Goal: Task Accomplishment & Management: Manage account settings

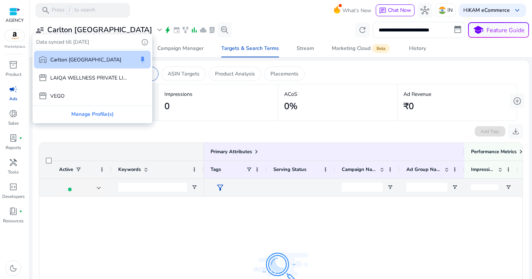
click at [259, 32] on div at bounding box center [266, 139] width 532 height 279
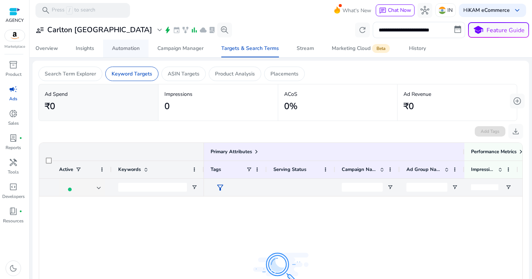
click at [133, 51] on div "Automation" at bounding box center [126, 48] width 28 height 5
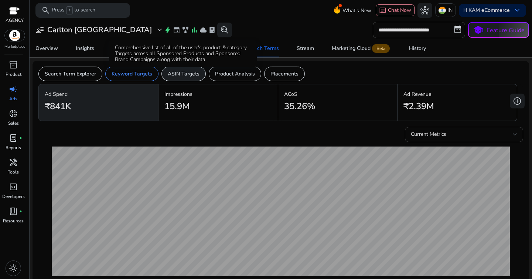
click at [140, 45] on div "Comprehensive list of all of the user's product & category Targets across all S…" at bounding box center [183, 53] width 148 height 27
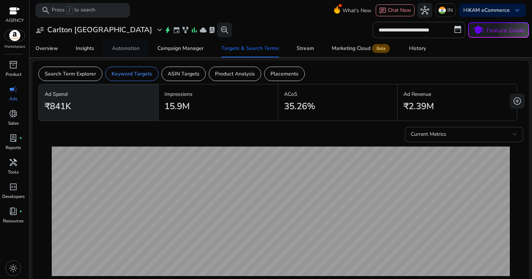
click at [126, 47] on div "Automation" at bounding box center [126, 48] width 28 height 5
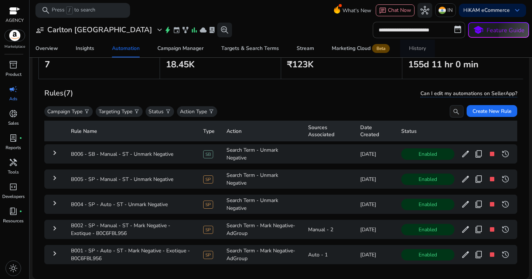
click at [409, 46] on div "History" at bounding box center [417, 48] width 17 height 5
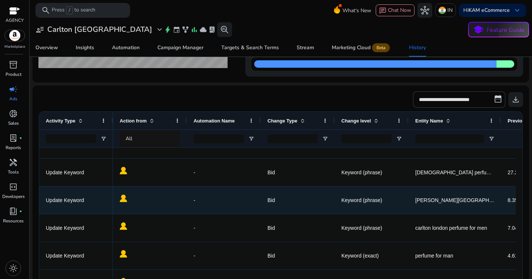
scroll to position [328, 0]
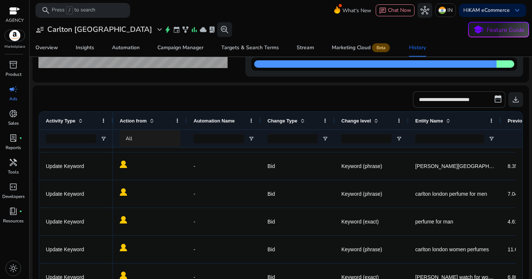
click at [162, 136] on div "All" at bounding box center [157, 139] width 62 height 8
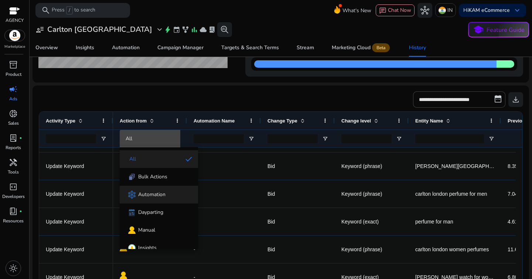
scroll to position [0, 0]
click at [159, 190] on div "Automation" at bounding box center [146, 195] width 40 height 10
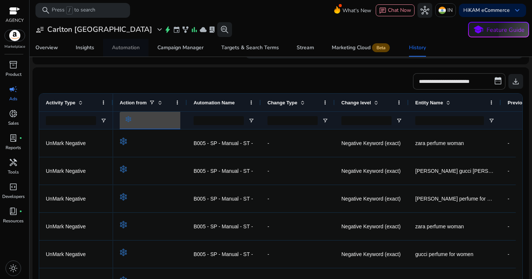
click at [127, 52] on span "Automation" at bounding box center [126, 48] width 28 height 18
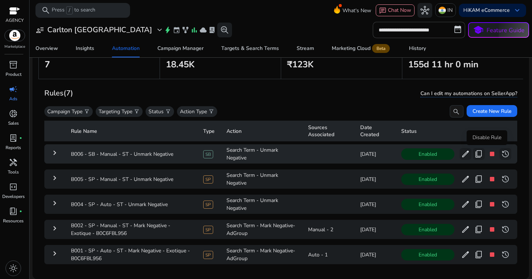
click at [488, 152] on span "stop" at bounding box center [492, 153] width 9 height 9
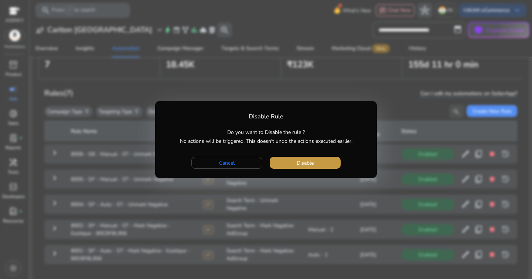
click at [328, 166] on span "button" at bounding box center [305, 163] width 71 height 18
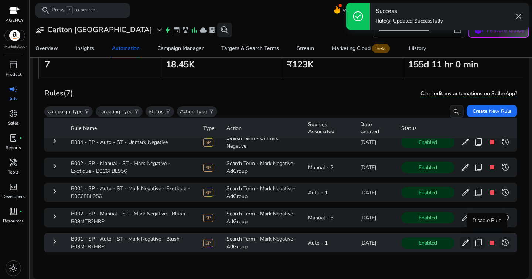
click at [488, 238] on span "stop" at bounding box center [492, 242] width 9 height 9
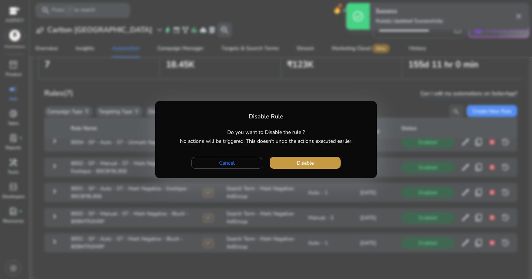
click at [310, 164] on span "Disable" at bounding box center [305, 163] width 17 height 8
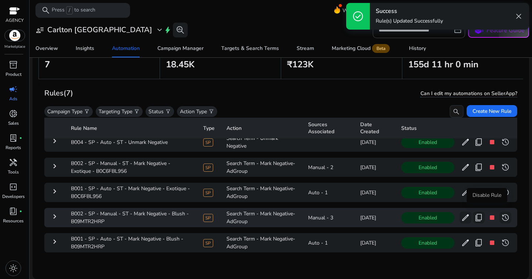
click at [491, 214] on span "stop" at bounding box center [492, 217] width 9 height 9
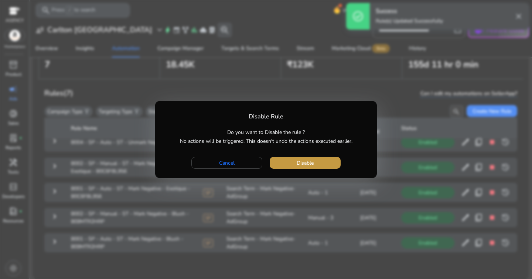
click at [308, 155] on span "button" at bounding box center [305, 163] width 71 height 18
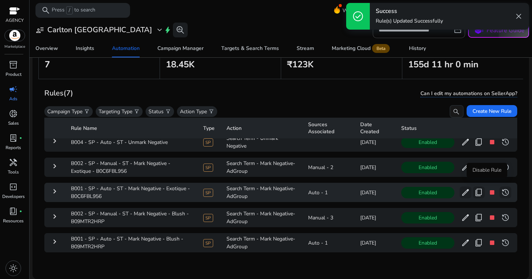
click at [488, 188] on span "stop" at bounding box center [492, 192] width 9 height 9
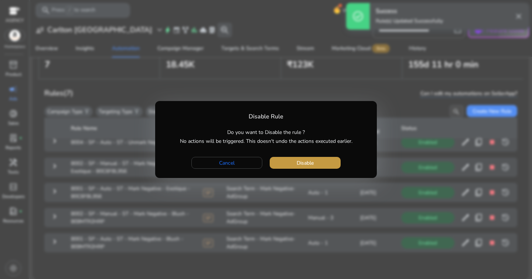
click at [314, 165] on span "button" at bounding box center [305, 163] width 71 height 18
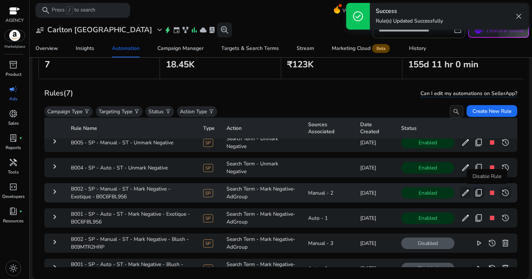
click at [488, 190] on span "stop" at bounding box center [492, 192] width 9 height 9
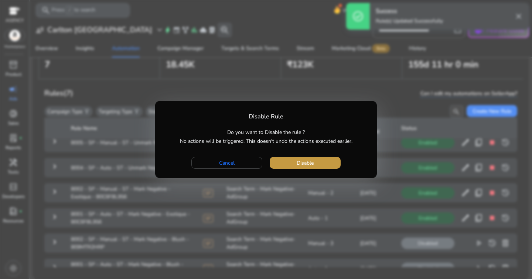
click at [329, 164] on span "button" at bounding box center [305, 163] width 71 height 18
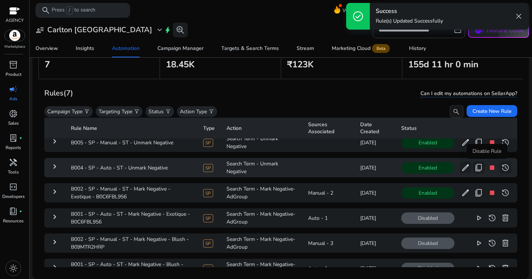
click at [488, 168] on span "stop" at bounding box center [492, 167] width 9 height 9
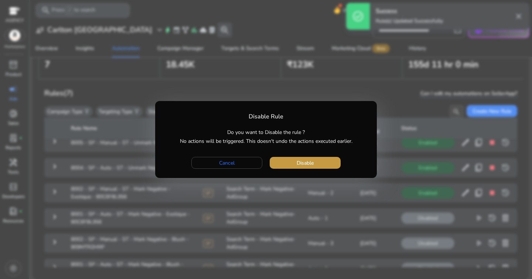
click at [318, 162] on span "button" at bounding box center [305, 163] width 71 height 18
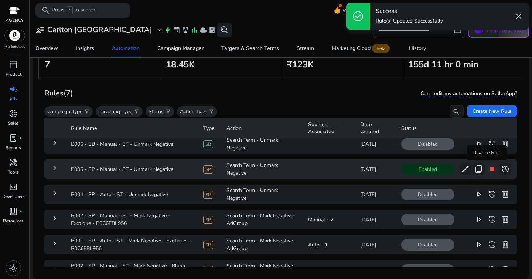
click at [488, 168] on span "stop" at bounding box center [492, 168] width 9 height 9
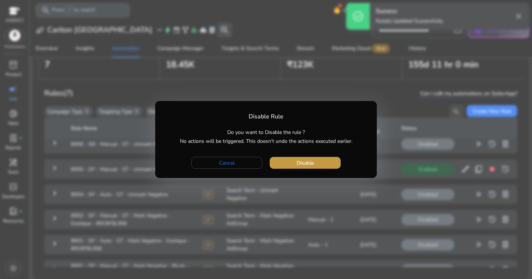
click at [333, 161] on span "button" at bounding box center [305, 163] width 71 height 18
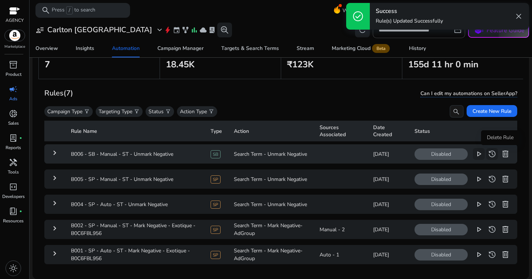
click at [502, 152] on span "delete" at bounding box center [505, 153] width 9 height 9
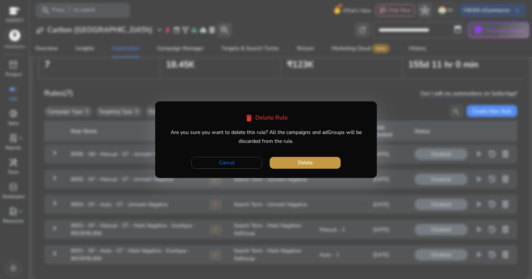
click at [332, 166] on span "button" at bounding box center [305, 163] width 71 height 18
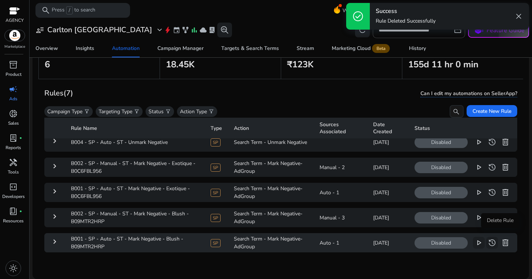
click at [504, 238] on span "delete" at bounding box center [505, 242] width 9 height 9
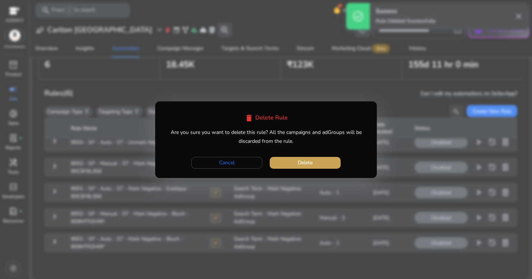
click at [330, 165] on span "button" at bounding box center [305, 163] width 71 height 18
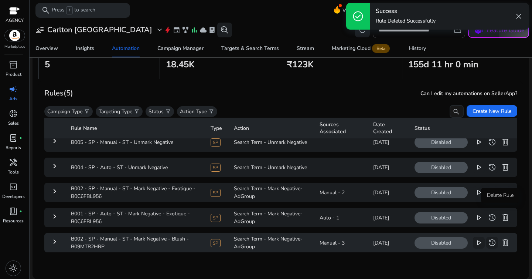
click at [501, 214] on span "delete" at bounding box center [505, 217] width 9 height 9
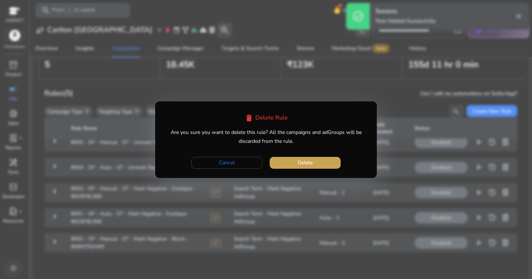
click at [299, 169] on span "button" at bounding box center [305, 163] width 71 height 18
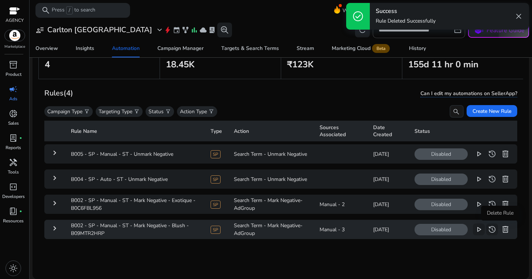
click at [501, 225] on span "delete" at bounding box center [505, 229] width 9 height 9
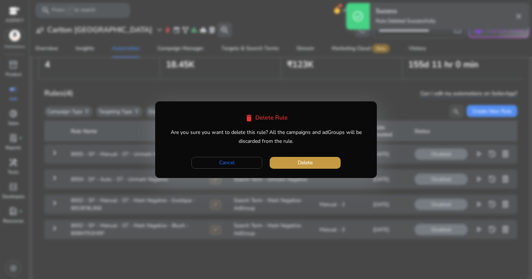
click at [321, 167] on span "button" at bounding box center [305, 163] width 71 height 18
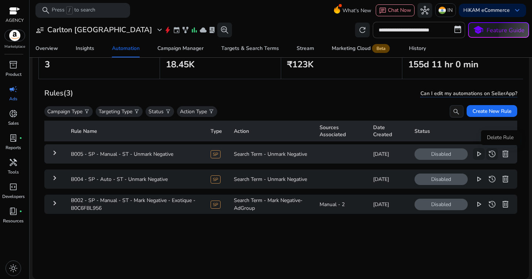
click at [501, 154] on span "delete" at bounding box center [505, 153] width 9 height 9
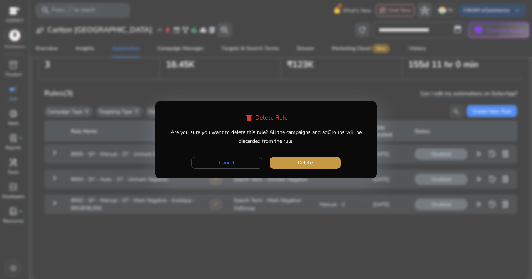
click at [326, 163] on span "button" at bounding box center [305, 163] width 71 height 18
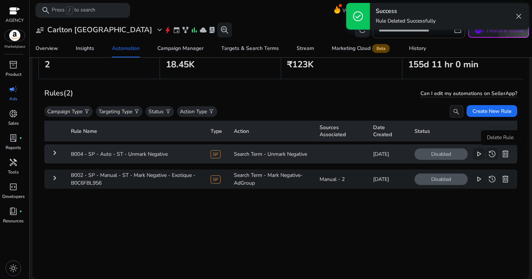
click at [503, 153] on span "delete" at bounding box center [505, 153] width 9 height 9
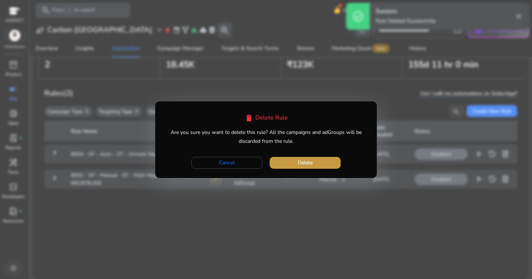
click at [334, 162] on span "button" at bounding box center [305, 163] width 71 height 18
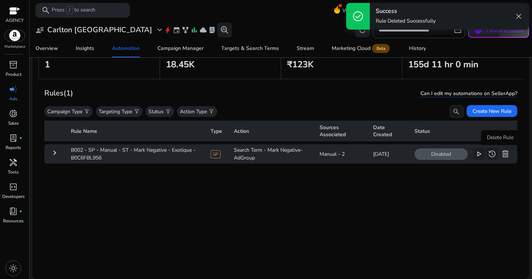
click at [503, 152] on span "delete" at bounding box center [505, 153] width 9 height 9
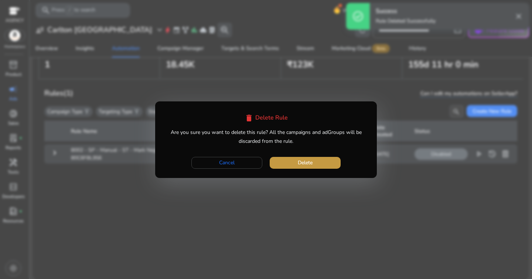
click at [326, 165] on span "button" at bounding box center [305, 163] width 71 height 18
